Goal: Transaction & Acquisition: Subscribe to service/newsletter

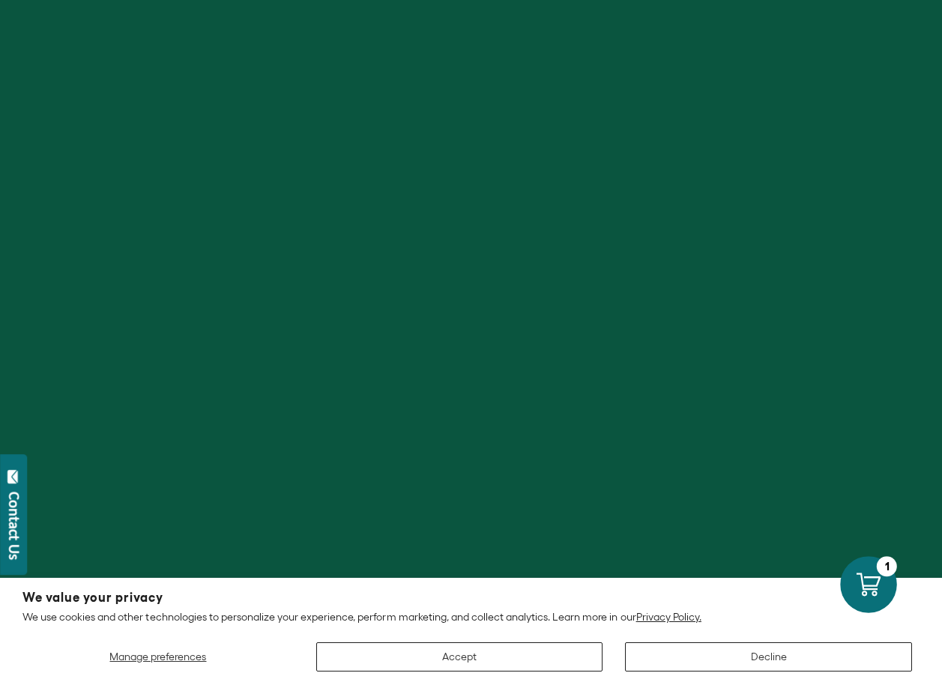
click at [866, 587] on icon at bounding box center [869, 585] width 24 height 24
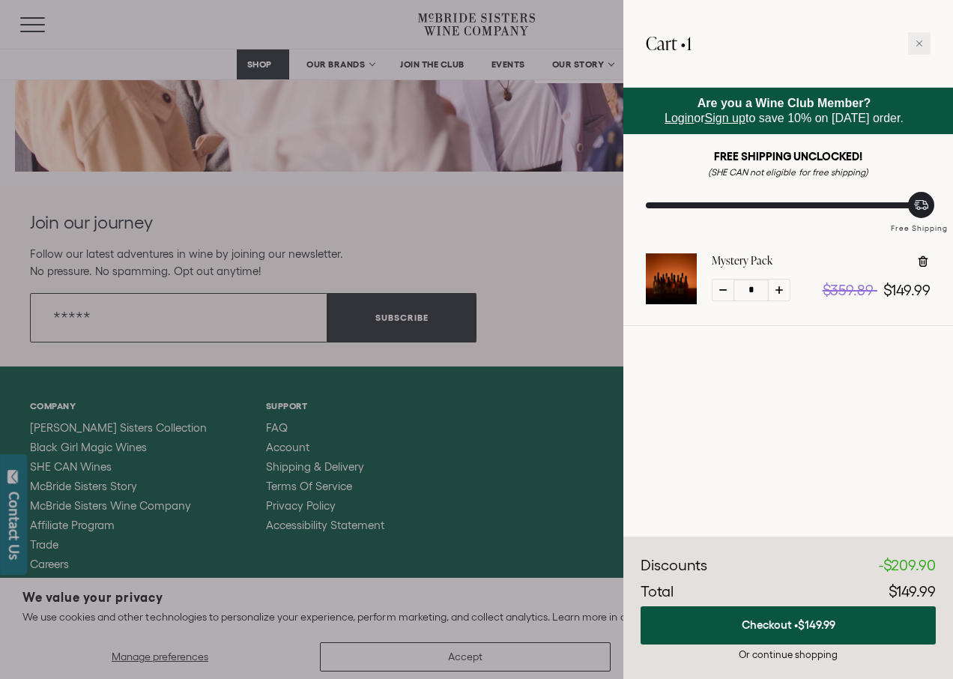
click at [56, 297] on div at bounding box center [476, 339] width 953 height 679
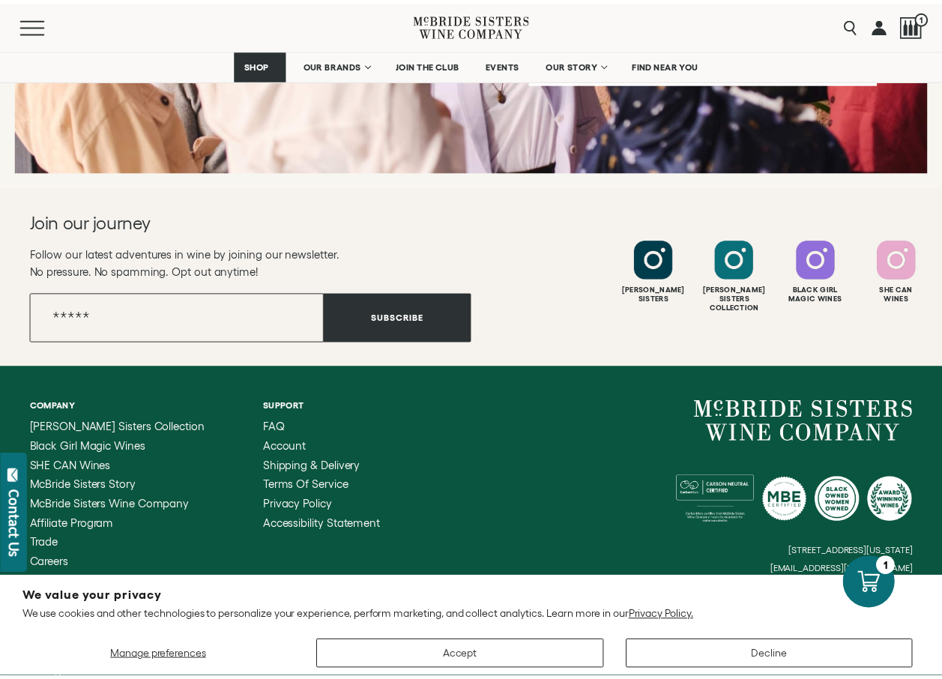
scroll to position [5780, 0]
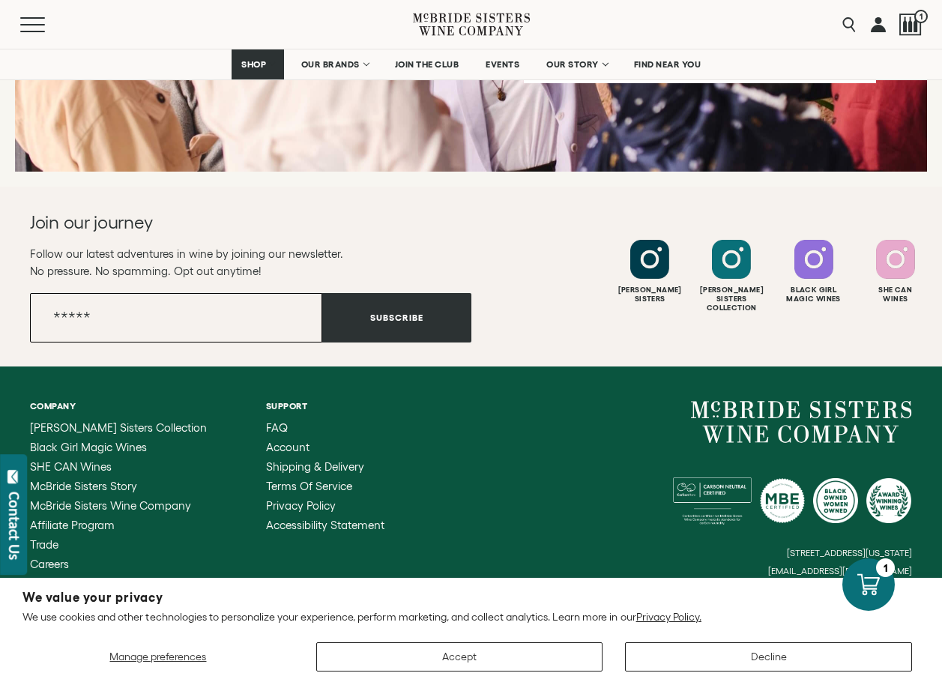
click at [103, 293] on input "Email" at bounding box center [176, 317] width 292 height 49
type input "**********"
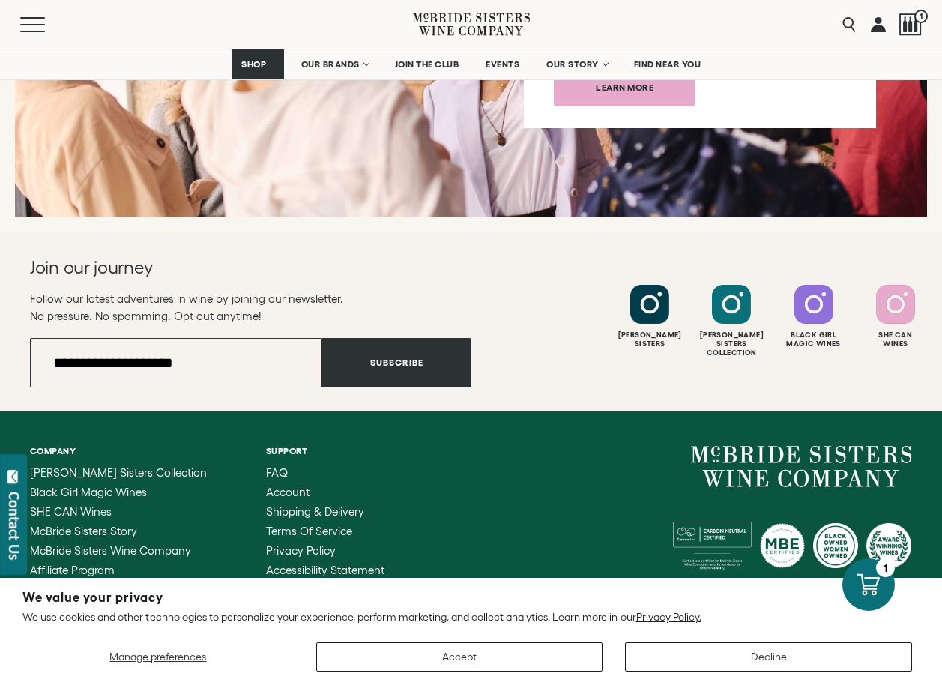
scroll to position [5738, 0]
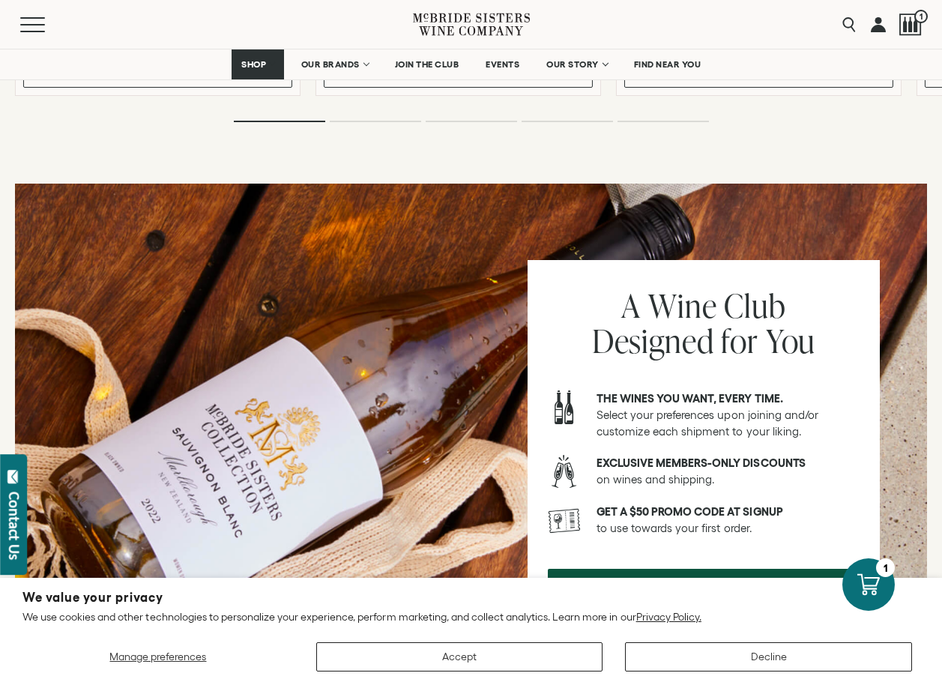
scroll to position [1803, 0]
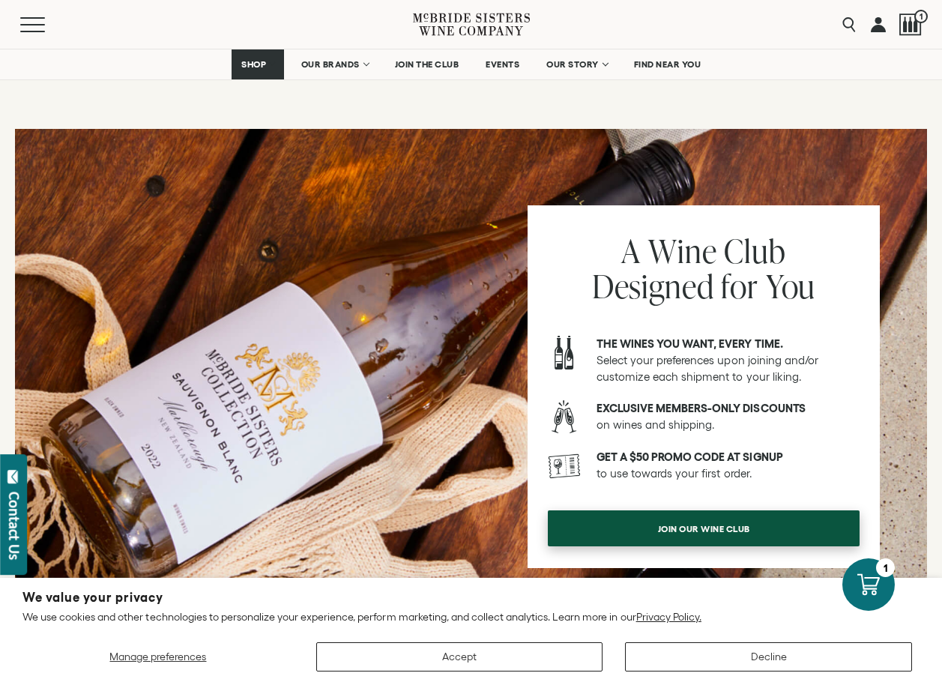
click at [692, 514] on span "Join our wine club" at bounding box center [704, 528] width 145 height 29
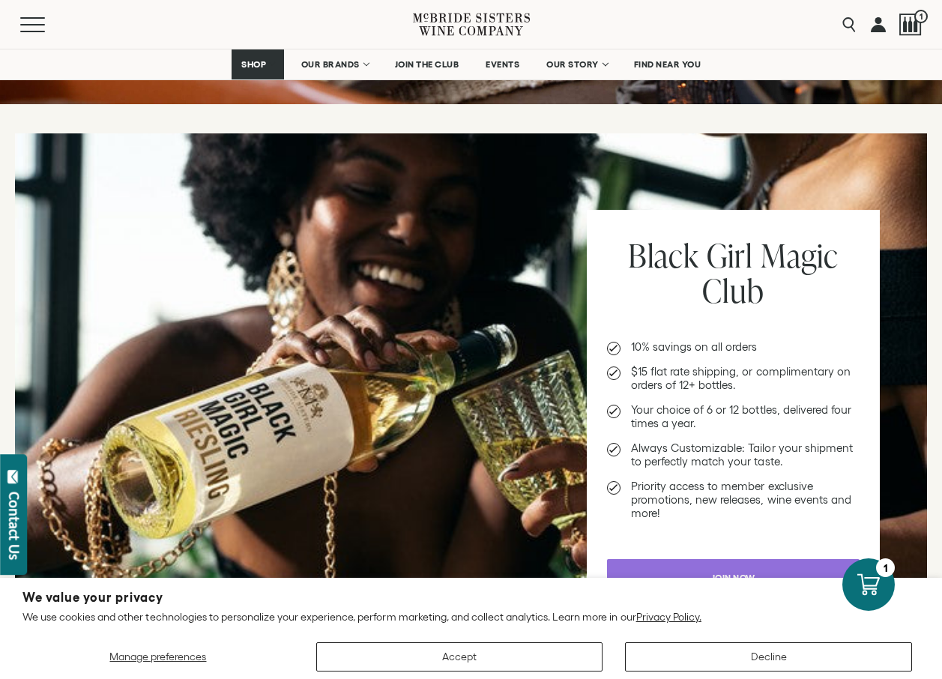
scroll to position [1453, 0]
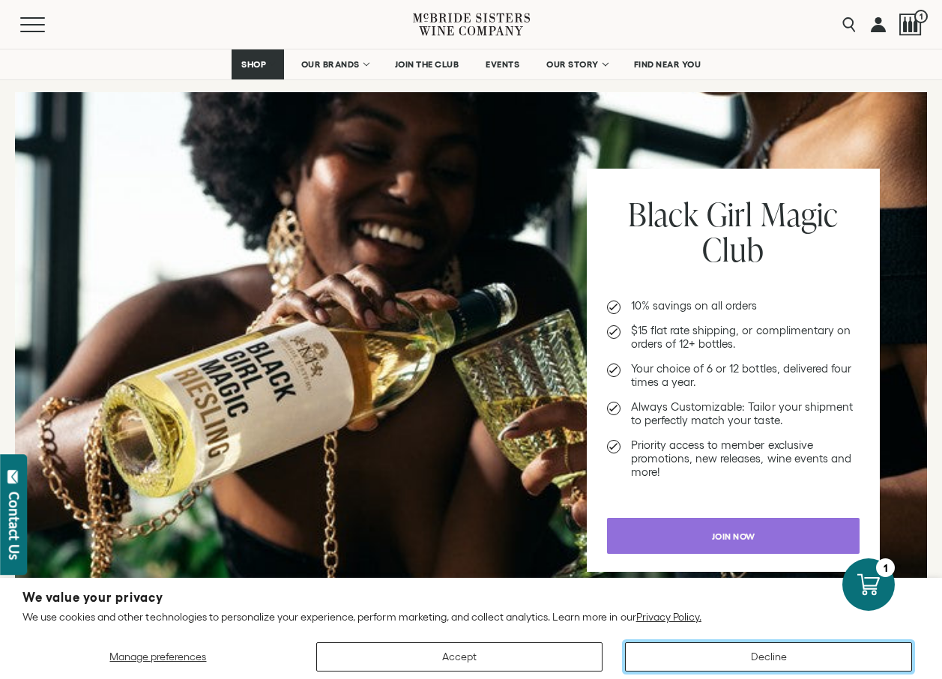
click at [747, 656] on button "Decline" at bounding box center [768, 656] width 287 height 29
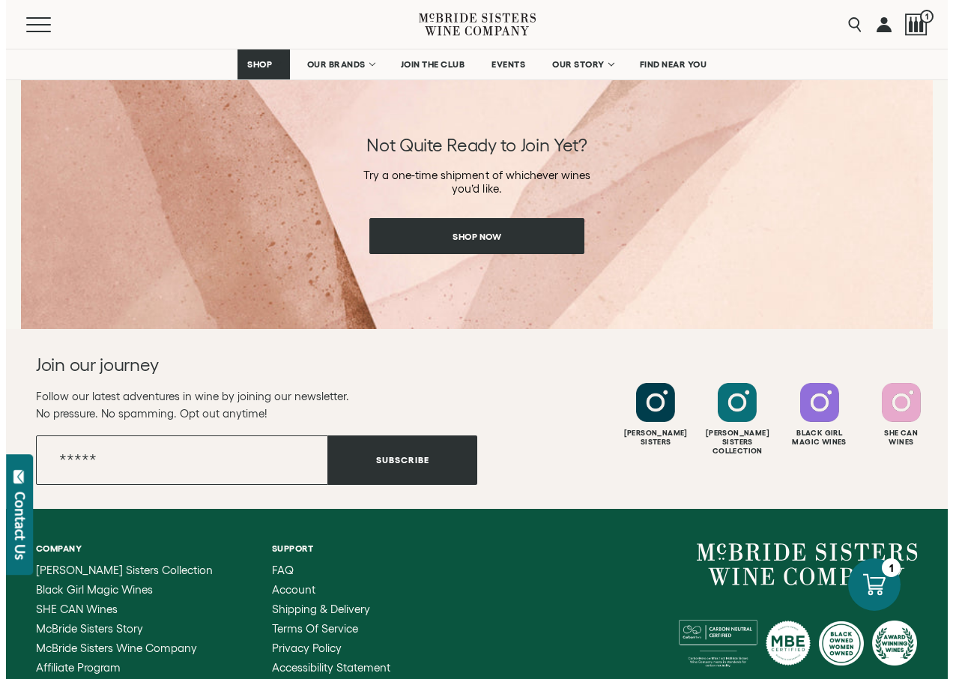
scroll to position [2122, 0]
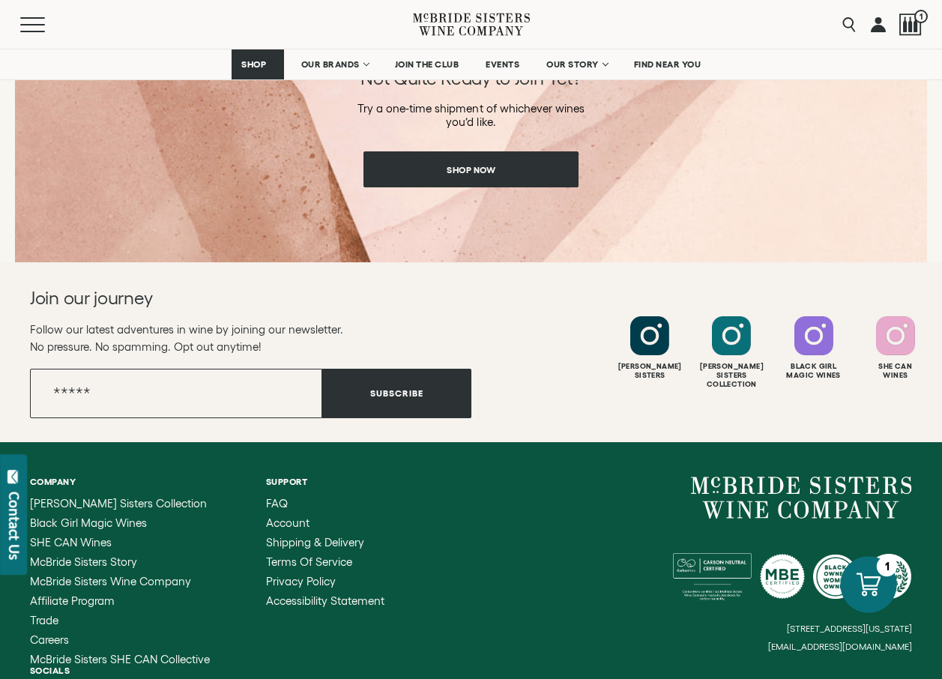
click at [876, 585] on icon at bounding box center [869, 585] width 24 height 24
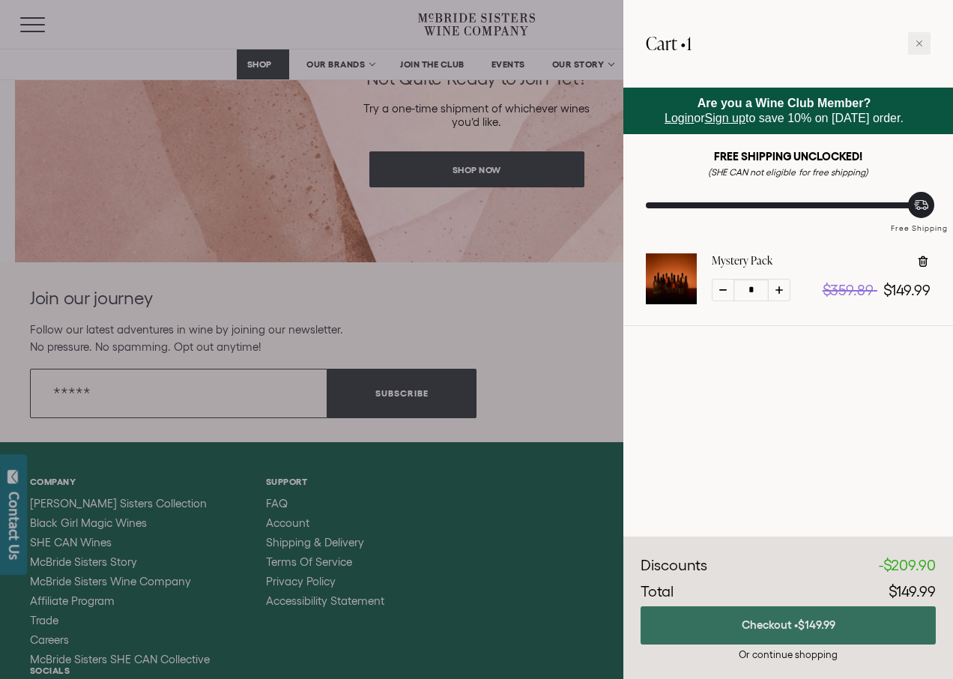
click at [820, 627] on span "$149.99" at bounding box center [816, 624] width 37 height 13
